Goal: Download file/media

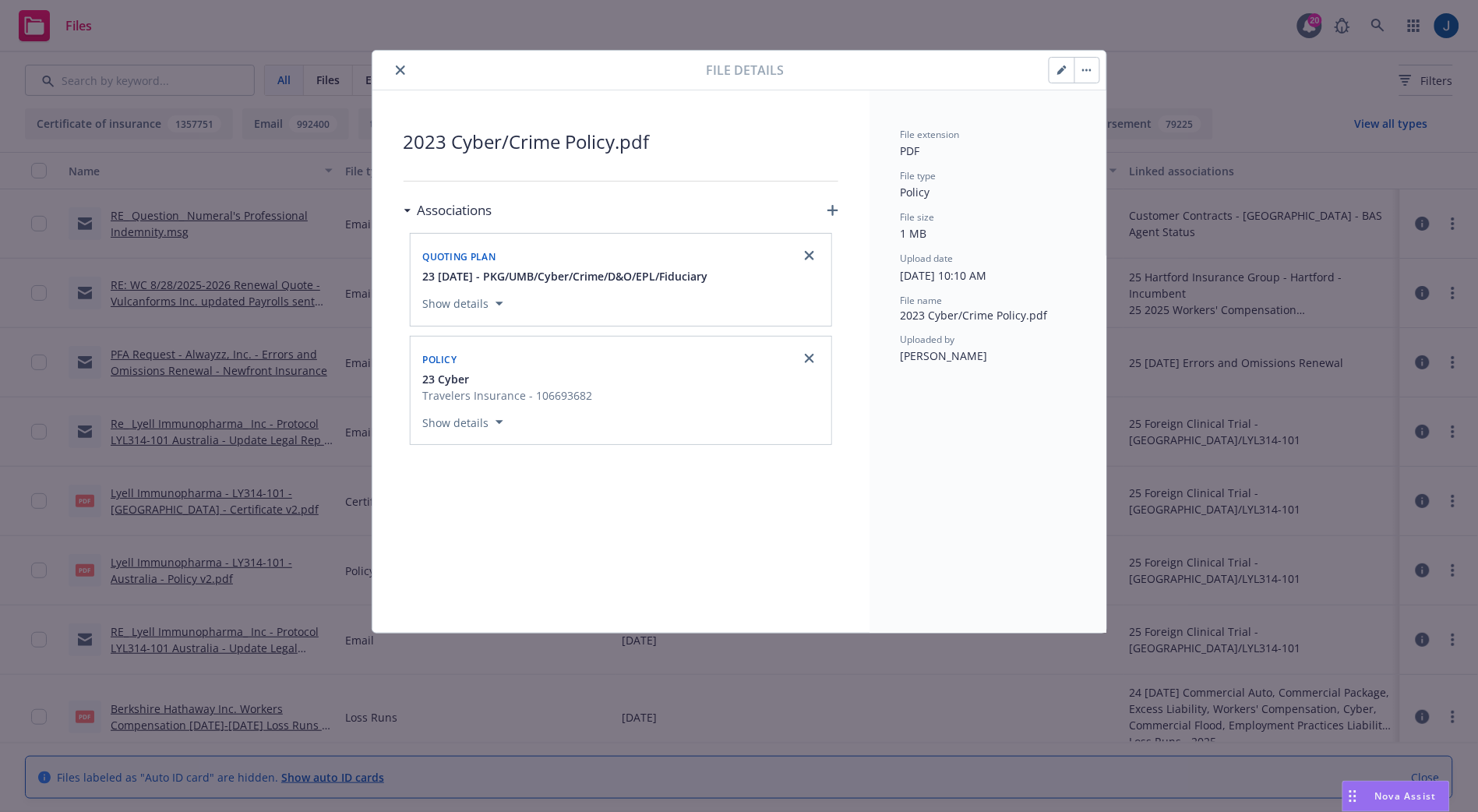
click at [1090, 72] on icon "button" at bounding box center [1086, 70] width 9 height 3
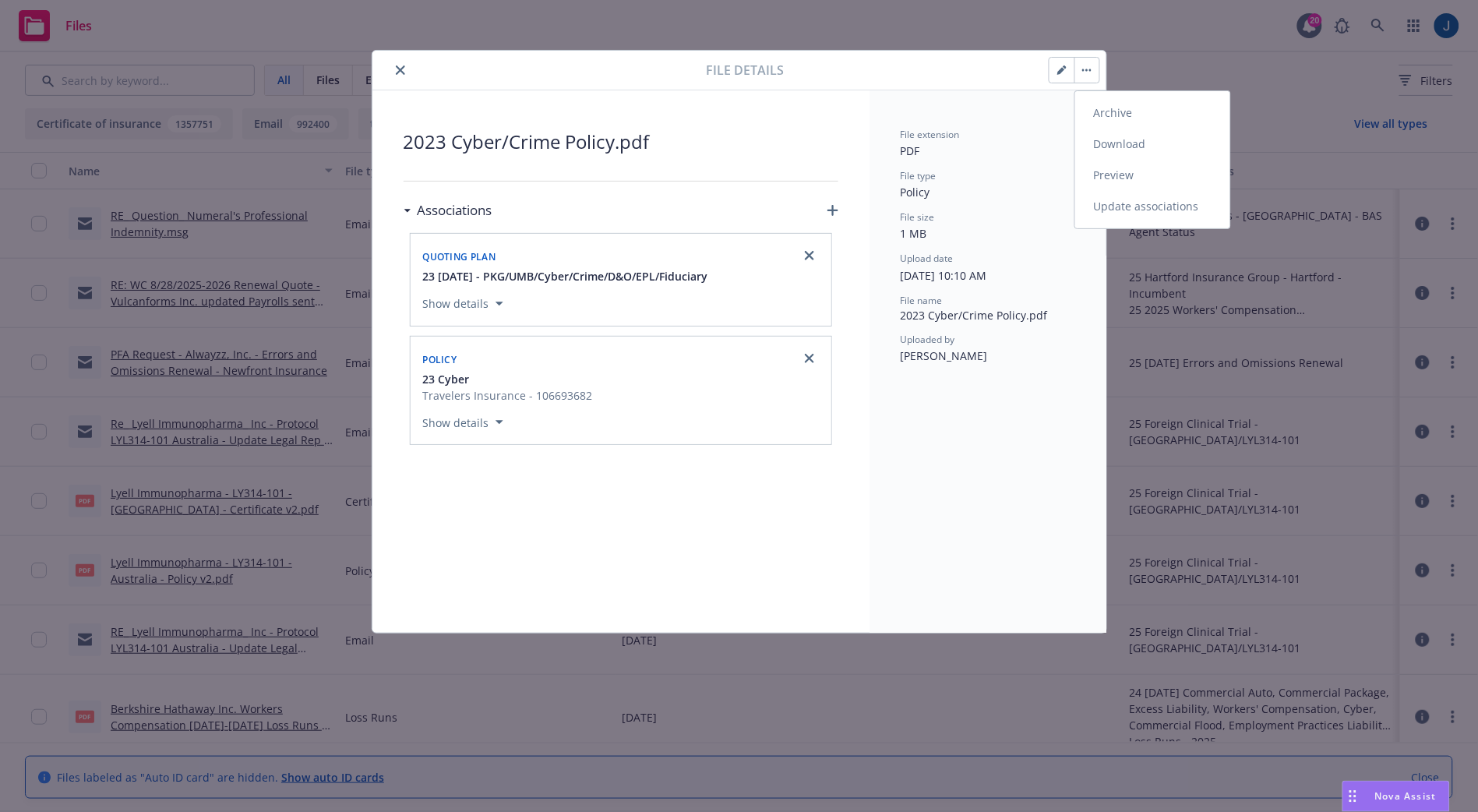
click at [1121, 138] on link "Download" at bounding box center [1152, 144] width 155 height 31
